Goal: Check status: Check status

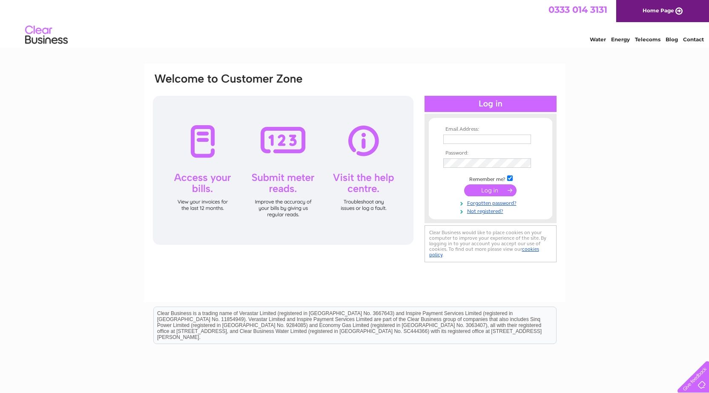
type input "[EMAIL_ADDRESS][DOMAIN_NAME]"
click at [493, 190] on input "submit" at bounding box center [490, 190] width 52 height 12
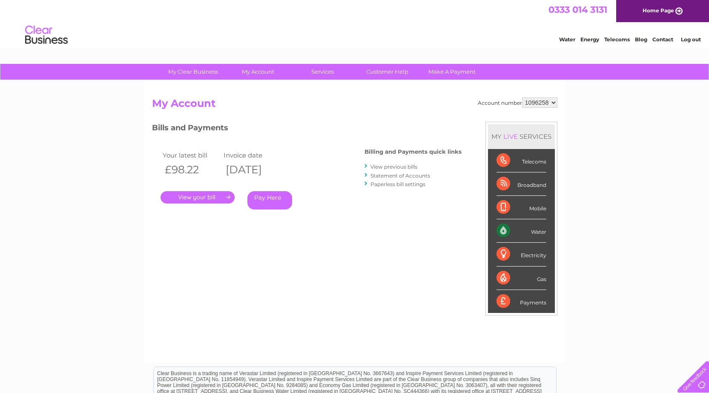
click at [516, 229] on div "Water" at bounding box center [521, 230] width 50 height 23
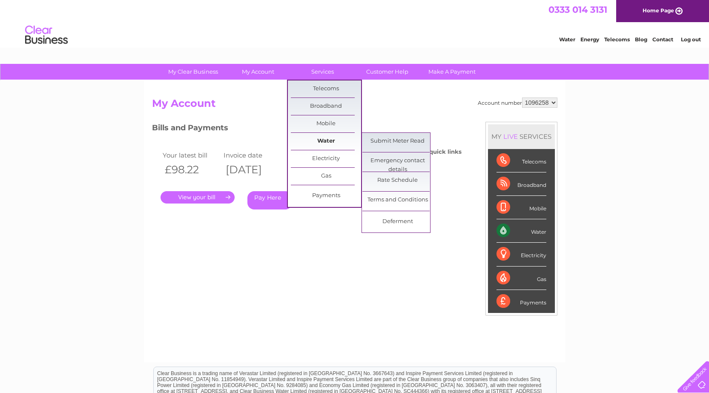
click at [330, 141] on link "Water" at bounding box center [326, 141] width 70 height 17
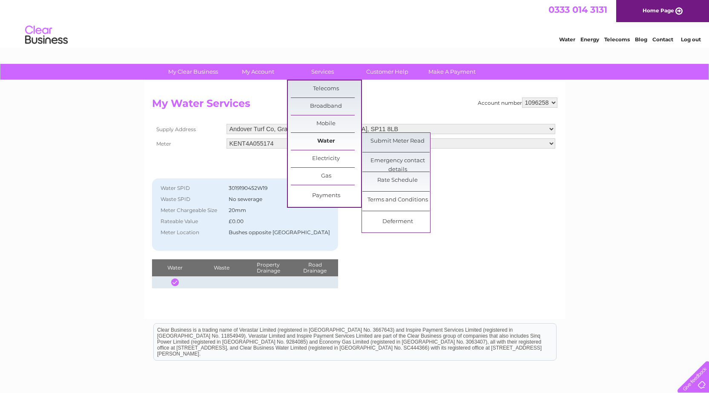
click at [325, 139] on link "Water" at bounding box center [326, 141] width 70 height 17
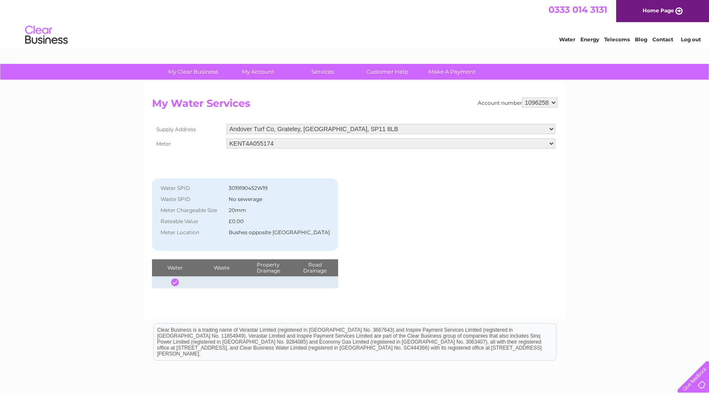
click at [173, 279] on div at bounding box center [175, 282] width 8 height 8
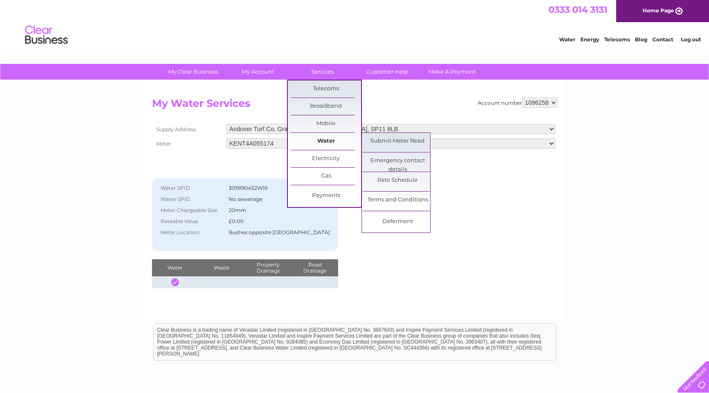
click at [329, 135] on link "Water" at bounding box center [326, 141] width 70 height 17
